Goal: Information Seeking & Learning: Find specific fact

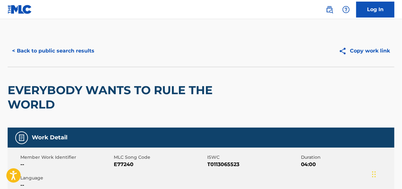
click at [49, 52] on button "< Back to public search results" at bounding box center [53, 51] width 91 height 16
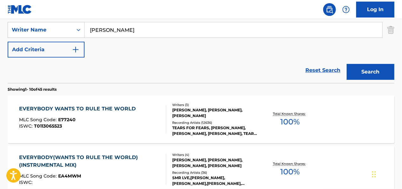
scroll to position [44, 0]
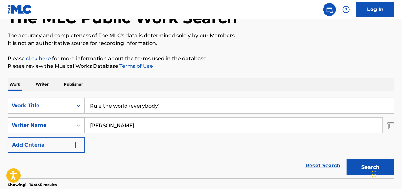
drag, startPoint x: 140, startPoint y: 128, endPoint x: 48, endPoint y: 124, distance: 91.6
click at [48, 124] on div "SearchWithCriteria01381872-c46d-41f1-b611-2790053a2460 Writer Name [PERSON_NAME]" at bounding box center [201, 125] width 387 height 16
drag, startPoint x: 169, startPoint y: 103, endPoint x: 39, endPoint y: 97, distance: 129.5
click at [39, 98] on div "SearchWithCriteria3273e9a3-d348-47ba-b0bb-b3359bcbfb82 Work Title Rule the worl…" at bounding box center [201, 106] width 387 height 16
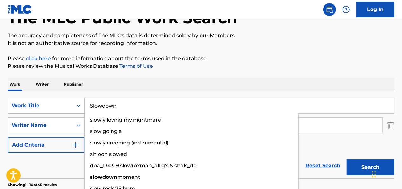
type input "Slowdown"
click at [347, 159] on button "Search" at bounding box center [371, 167] width 48 height 16
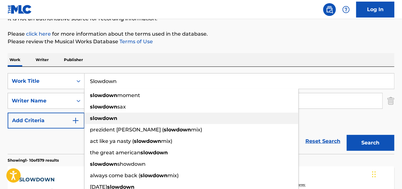
scroll to position [5, 0]
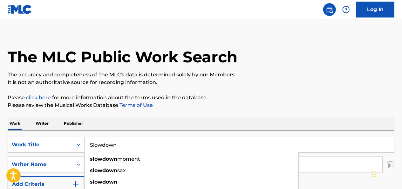
click at [319, 57] on div "The MLC Public Work Search" at bounding box center [201, 53] width 387 height 46
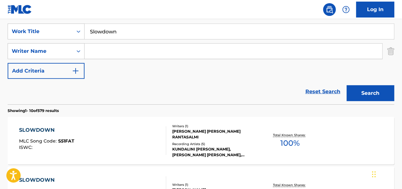
scroll to position [100, 0]
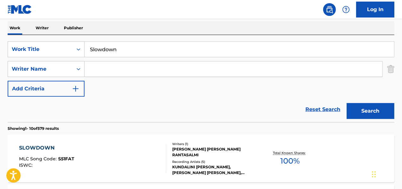
click at [160, 71] on input "Search Form" at bounding box center [234, 68] width 298 height 15
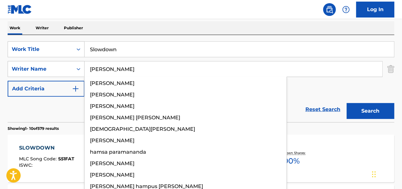
type input "[PERSON_NAME]"
click at [347, 103] on button "Search" at bounding box center [371, 111] width 48 height 16
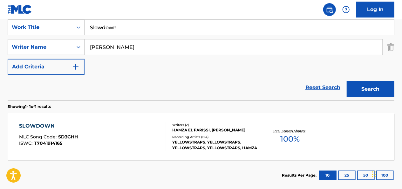
scroll to position [157, 0]
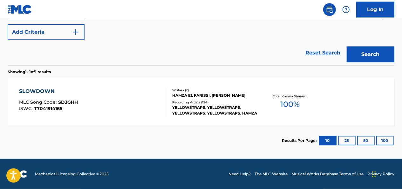
click at [46, 92] on div "SLOWDOWN" at bounding box center [48, 91] width 59 height 8
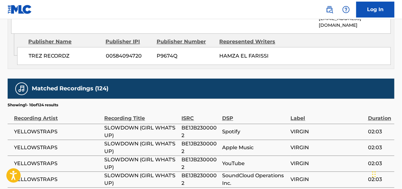
scroll to position [850, 0]
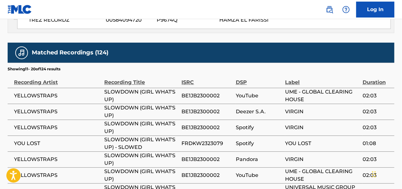
scroll to position [818, 0]
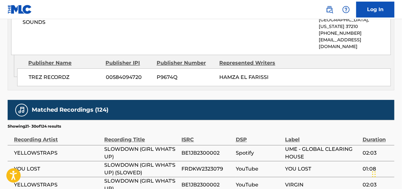
scroll to position [850, 0]
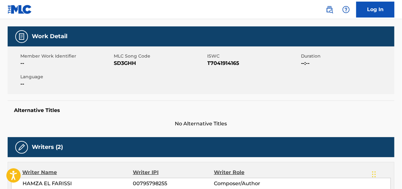
scroll to position [55, 0]
